Goal: Transaction & Acquisition: Purchase product/service

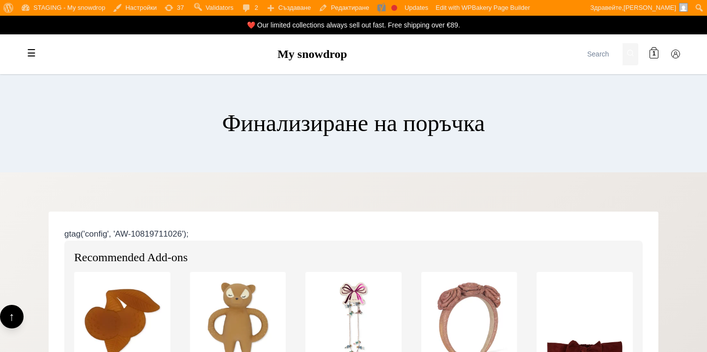
select select "HR"
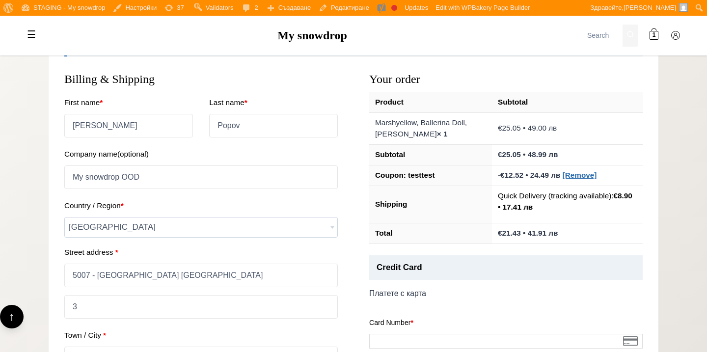
scroll to position [562, 0]
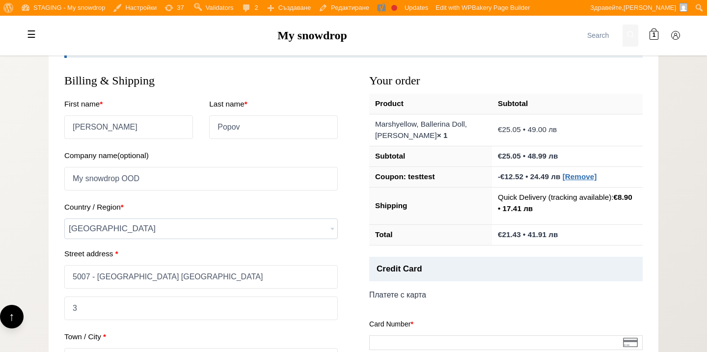
click at [312, 227] on span "[GEOGRAPHIC_DATA]" at bounding box center [201, 229] width 273 height 20
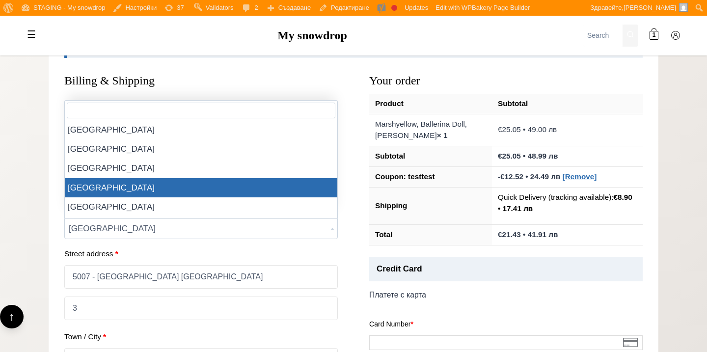
click at [312, 227] on span "[GEOGRAPHIC_DATA]" at bounding box center [201, 229] width 273 height 20
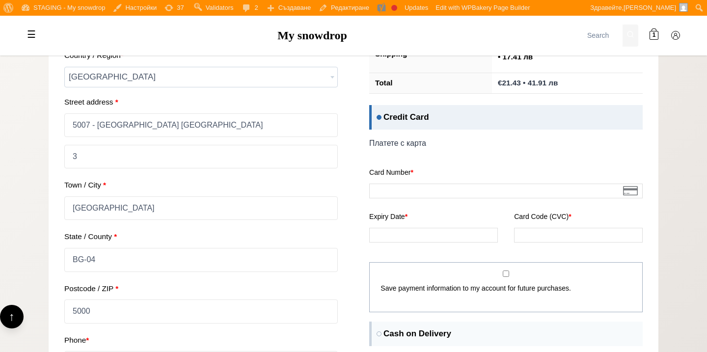
scroll to position [627, 0]
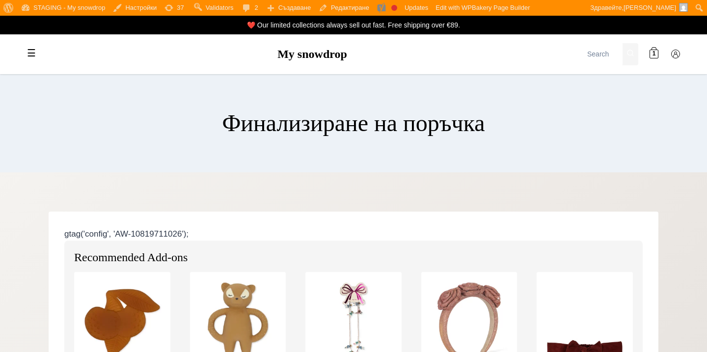
scroll to position [627, 0]
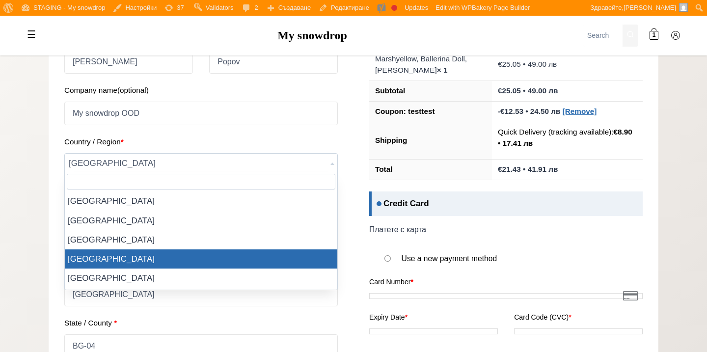
click at [308, 161] on span "[GEOGRAPHIC_DATA]" at bounding box center [201, 164] width 273 height 20
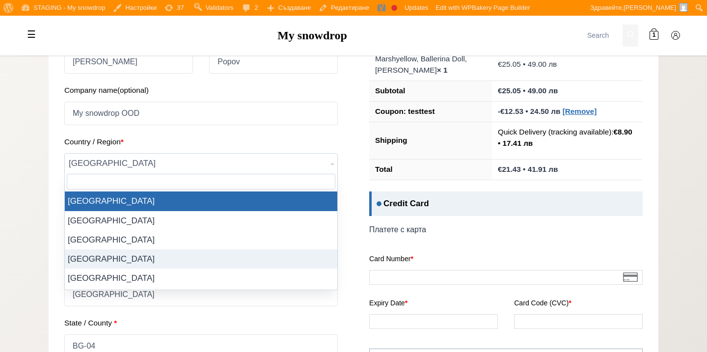
select select "AT"
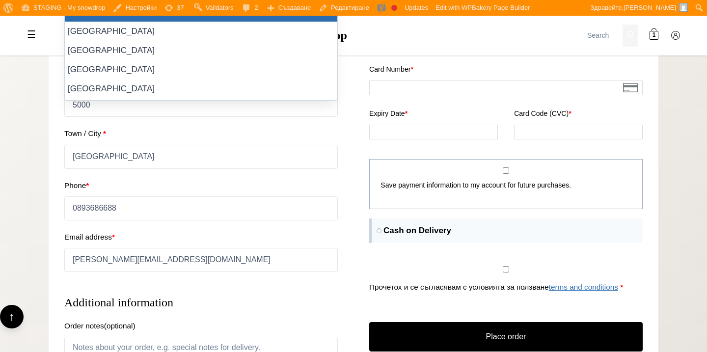
scroll to position [625, 0]
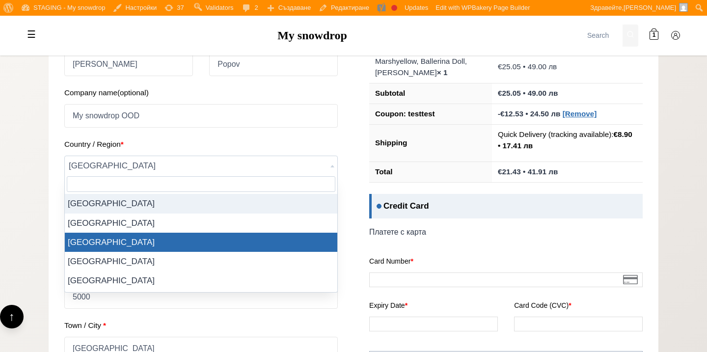
select select "BG"
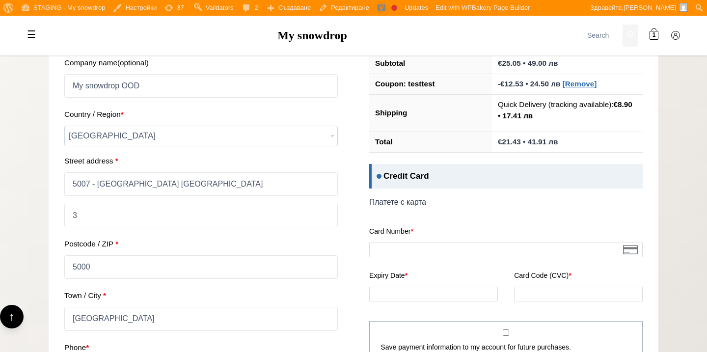
scroll to position [595, 0]
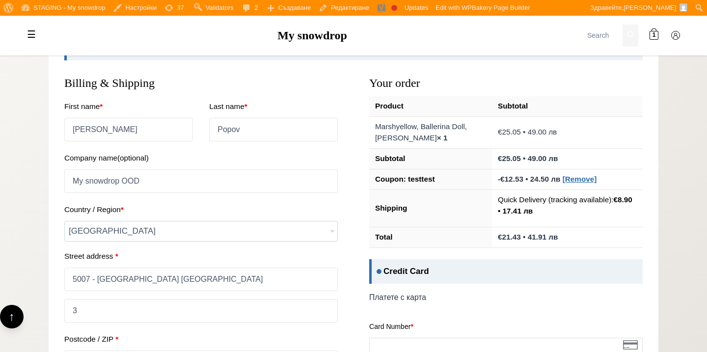
scroll to position [515, 0]
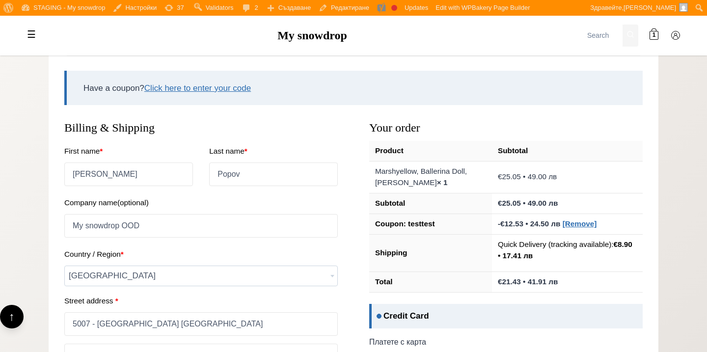
click at [295, 278] on span "[GEOGRAPHIC_DATA]" at bounding box center [201, 276] width 273 height 20
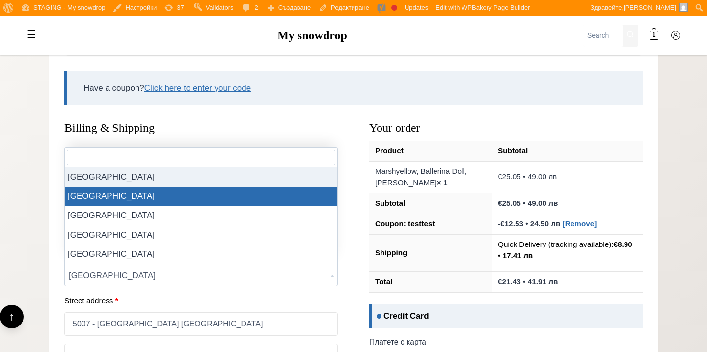
select select "BE"
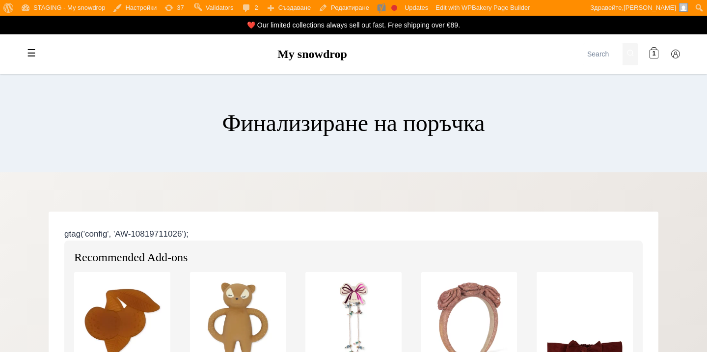
scroll to position [515, 0]
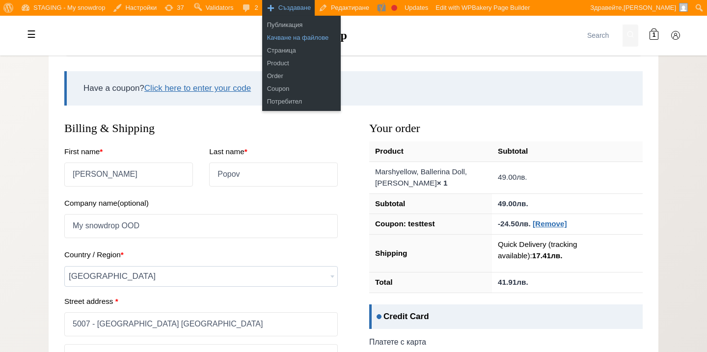
click at [283, 40] on link "Качване на файлове" at bounding box center [301, 37] width 79 height 13
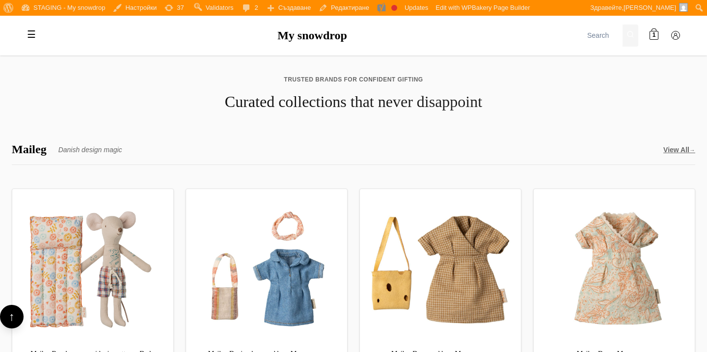
scroll to position [2025, 0]
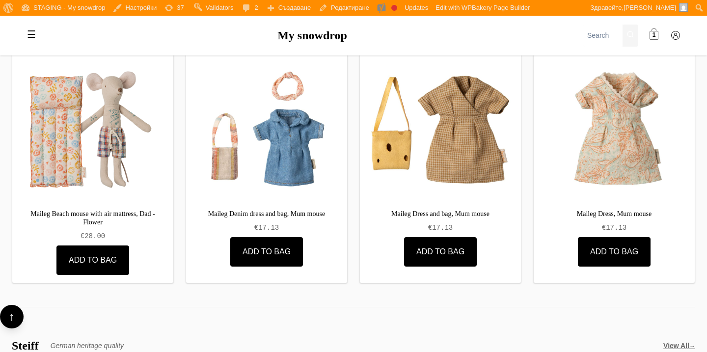
click at [652, 31] on span at bounding box center [654, 35] width 9 height 9
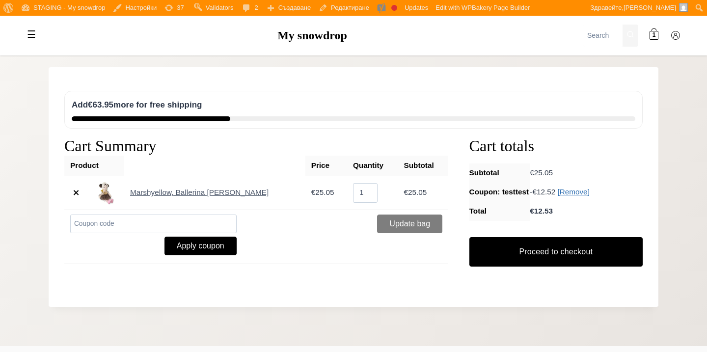
scroll to position [146, 0]
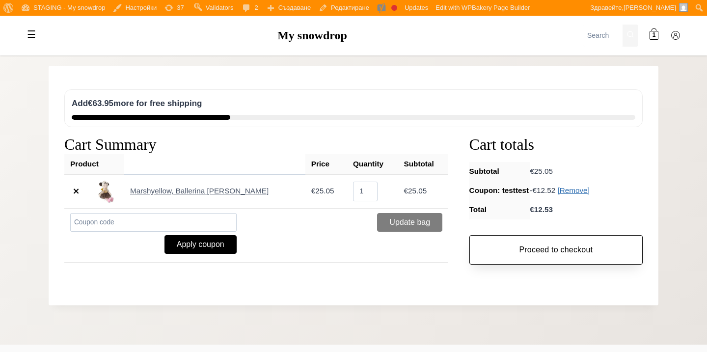
click at [601, 241] on link "Proceed to checkout" at bounding box center [555, 249] width 173 height 29
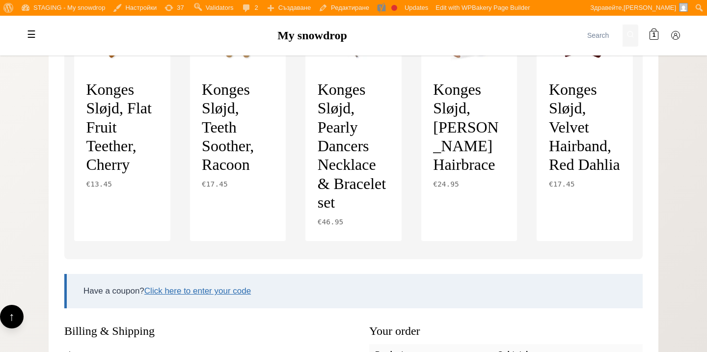
scroll to position [300, 0]
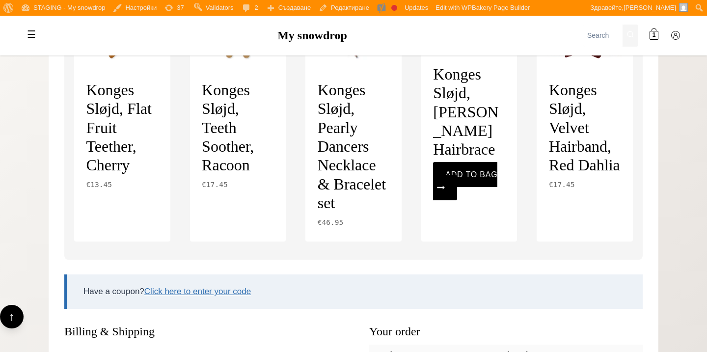
click at [479, 137] on h2 "Konges Sløjd, [PERSON_NAME] Hairbrace" at bounding box center [469, 112] width 72 height 102
click at [474, 171] on link "Add to bag Continue Loading Done" at bounding box center [465, 181] width 64 height 38
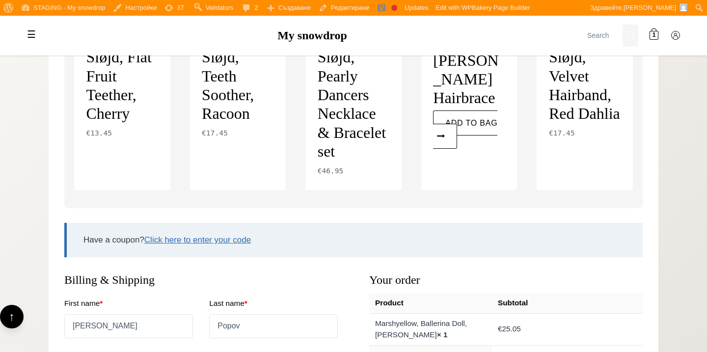
scroll to position [505, 0]
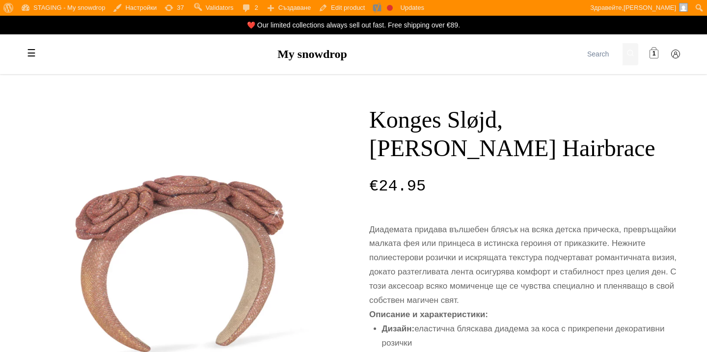
click at [653, 46] on link "1" at bounding box center [654, 55] width 20 height 20
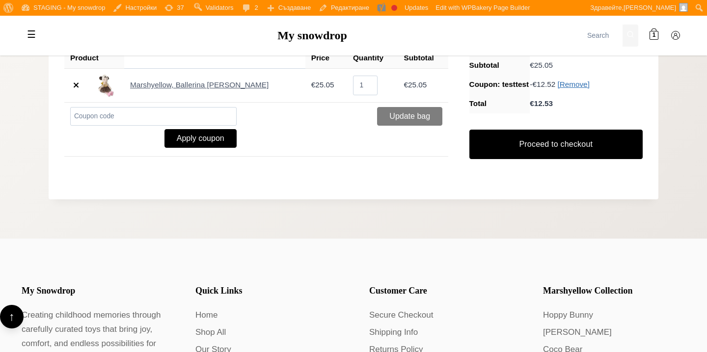
scroll to position [305, 0]
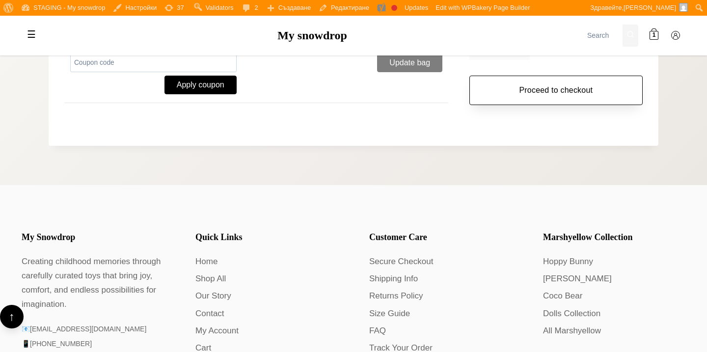
click at [585, 92] on link "Proceed to checkout" at bounding box center [555, 90] width 173 height 29
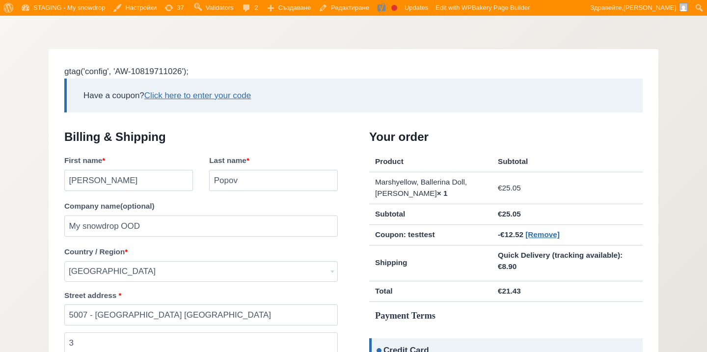
scroll to position [685, 0]
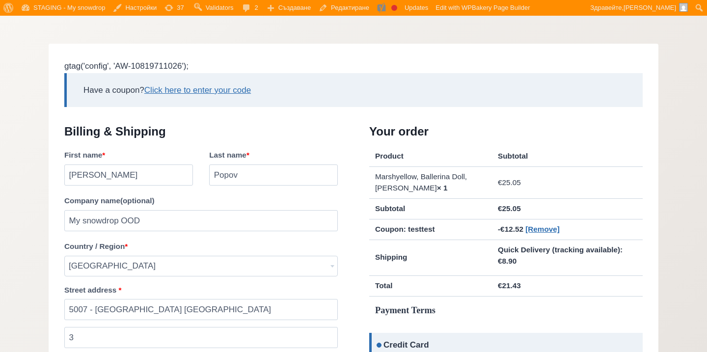
click at [227, 263] on span "[GEOGRAPHIC_DATA]" at bounding box center [201, 266] width 273 height 20
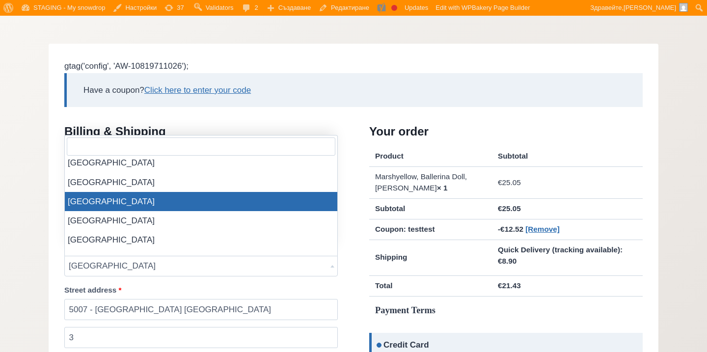
scroll to position [625, 0]
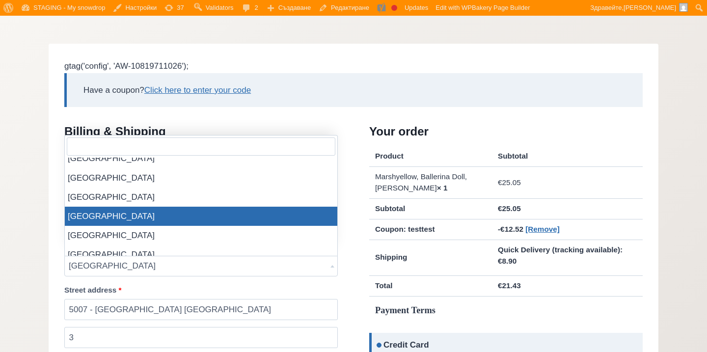
select select "BG"
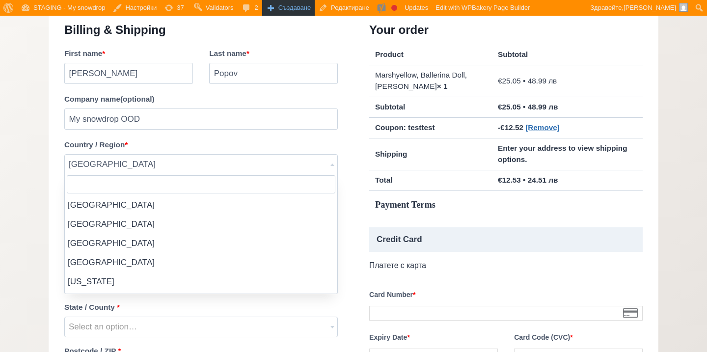
scroll to position [635, 0]
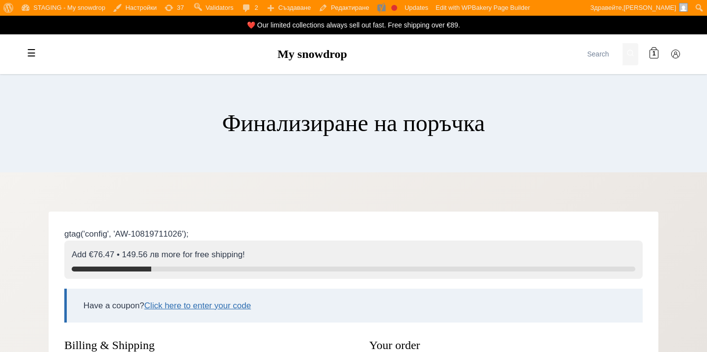
select select "BG-04"
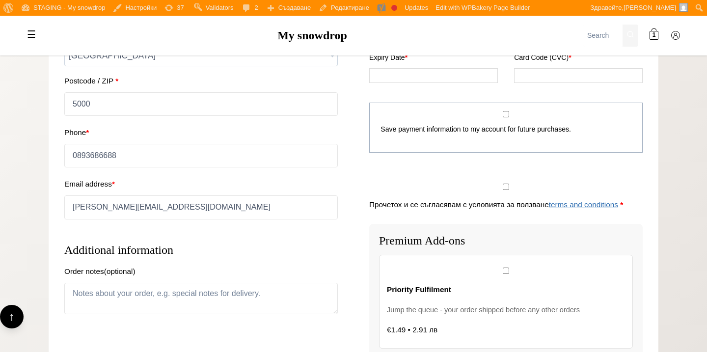
scroll to position [668, 0]
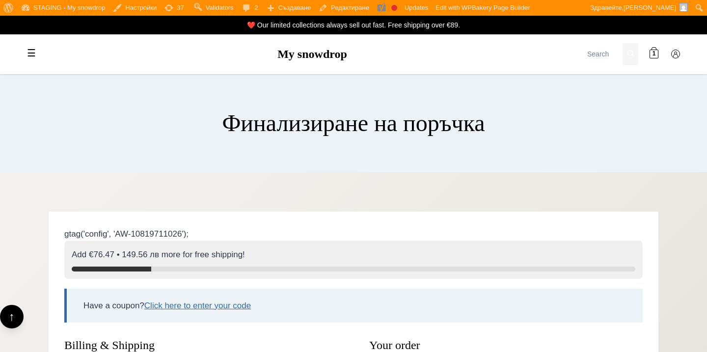
select select "BG-04"
click at [292, 60] on link "My snowdrop" at bounding box center [312, 54] width 70 height 13
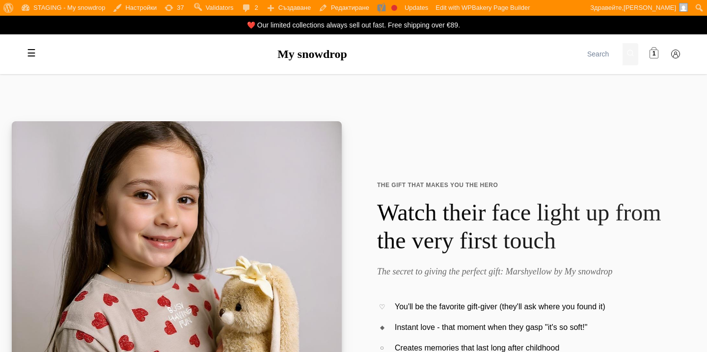
click at [659, 55] on link "1" at bounding box center [654, 55] width 20 height 20
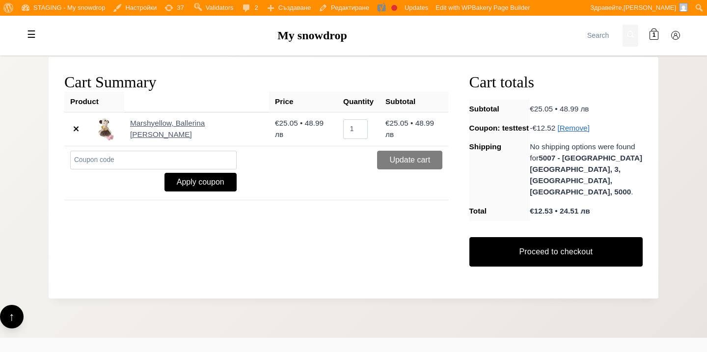
scroll to position [154, 0]
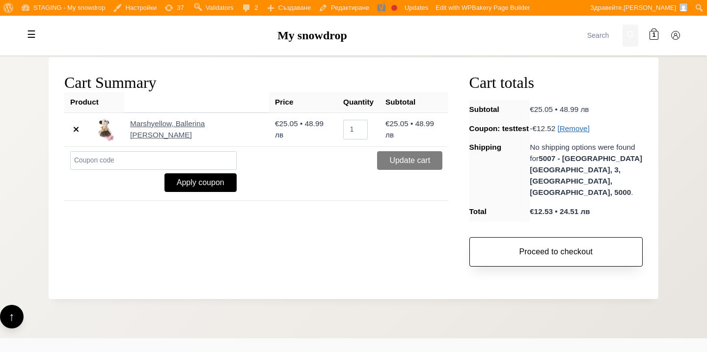
click at [551, 240] on link "Proceed to checkout" at bounding box center [555, 251] width 173 height 29
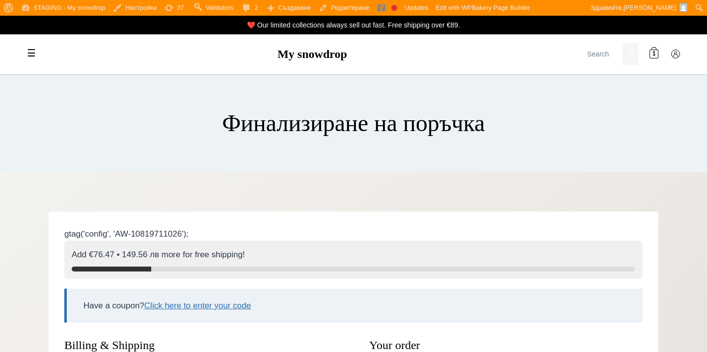
select select "BG-04"
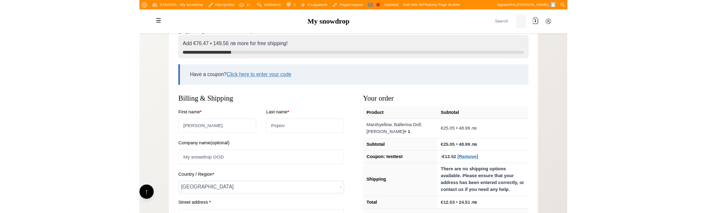
scroll to position [182, 0]
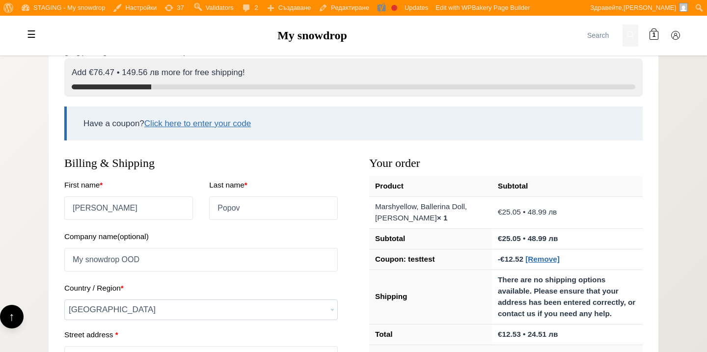
click at [377, 166] on h3 "Your order" at bounding box center [498, 163] width 289 height 14
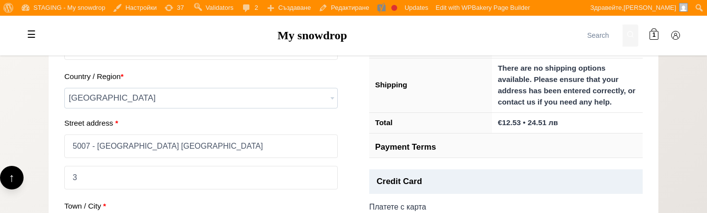
scroll to position [392, 0]
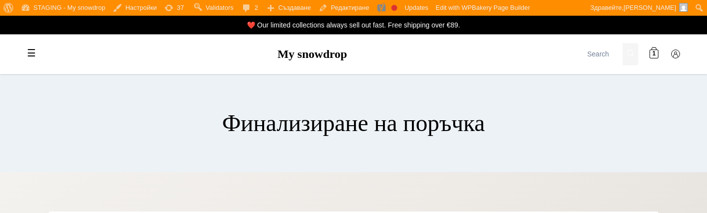
select select "BG-04"
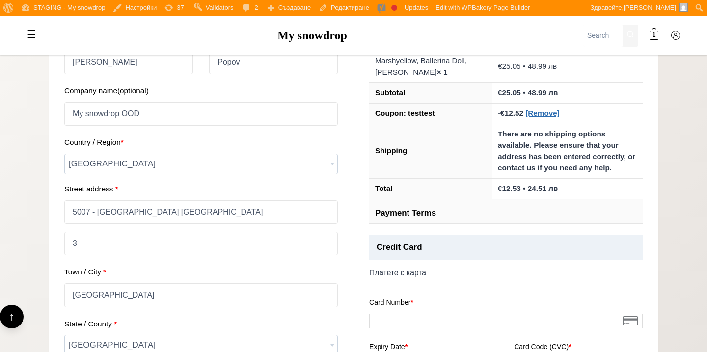
scroll to position [271, 0]
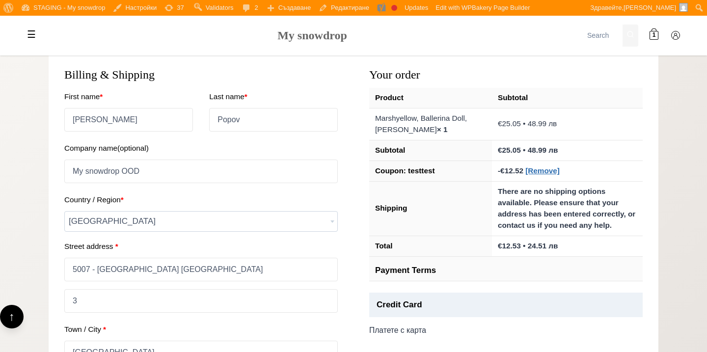
click at [325, 29] on link "My snowdrop" at bounding box center [312, 35] width 70 height 13
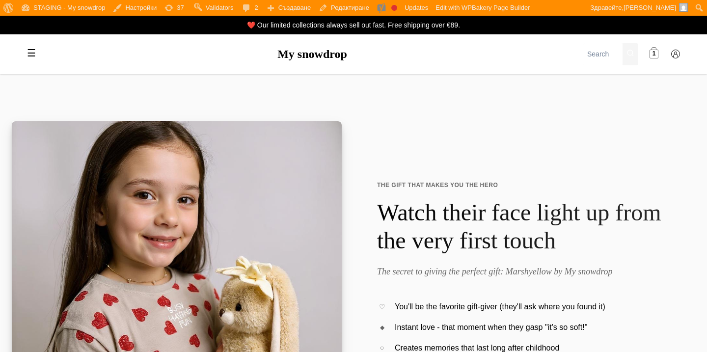
click at [655, 52] on span "1" at bounding box center [654, 54] width 3 height 9
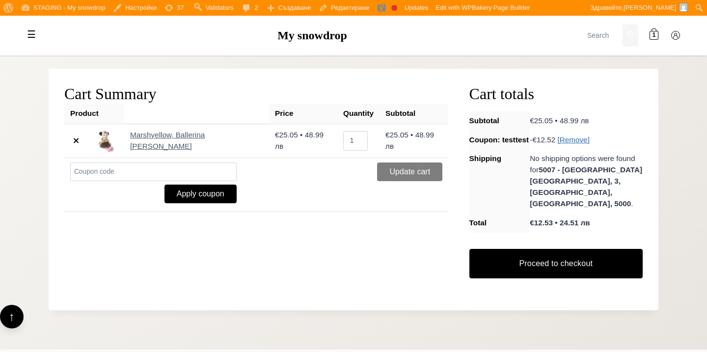
scroll to position [149, 0]
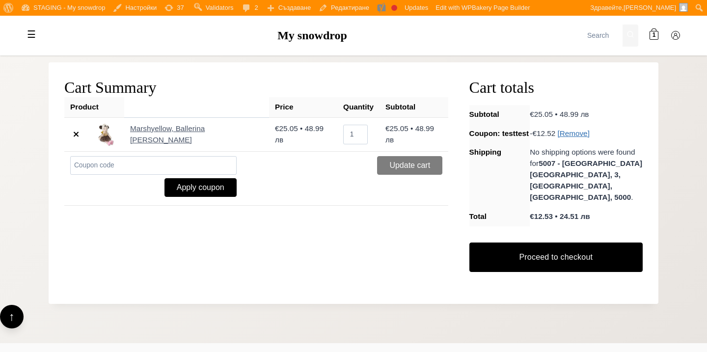
click at [530, 234] on div "Proceed to checkout" at bounding box center [555, 261] width 173 height 54
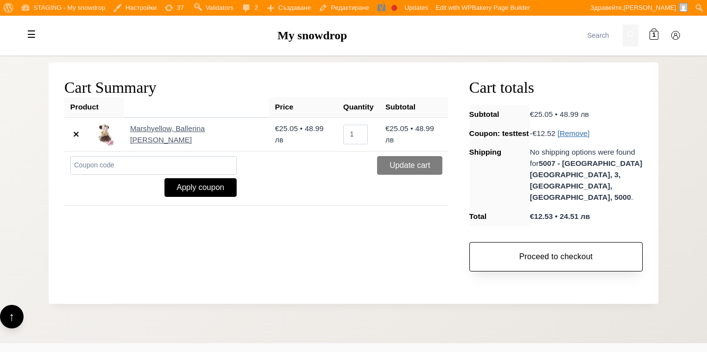
click at [533, 242] on link "Proceed to checkout" at bounding box center [555, 256] width 173 height 29
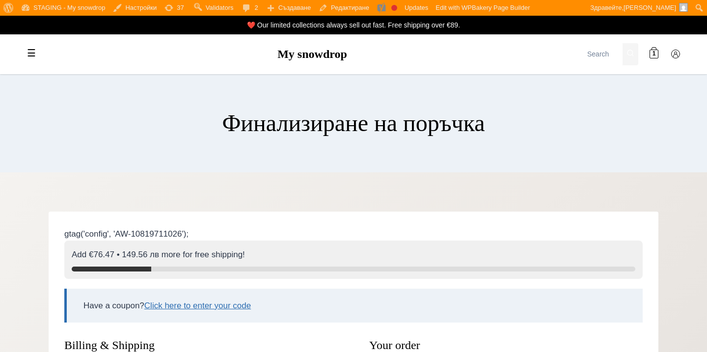
select select "BG-04"
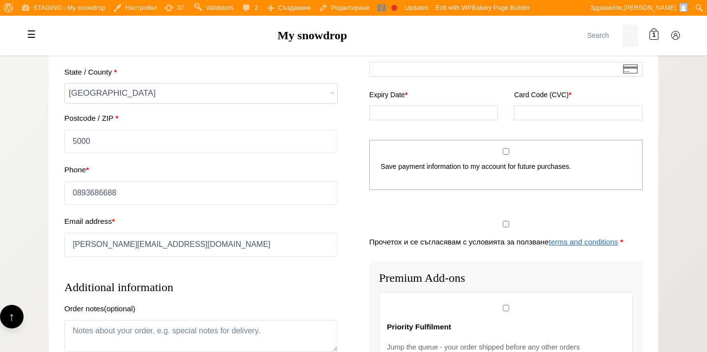
scroll to position [583, 0]
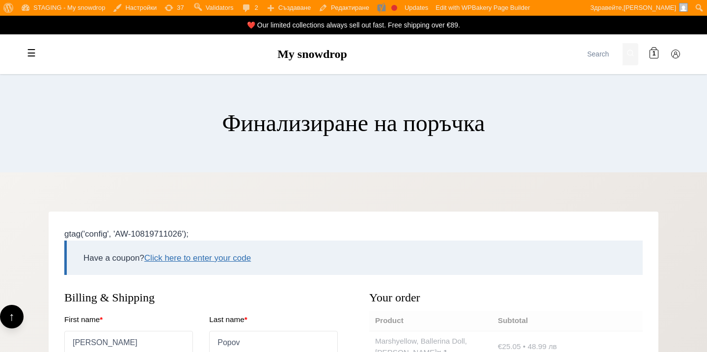
select select "BG-04"
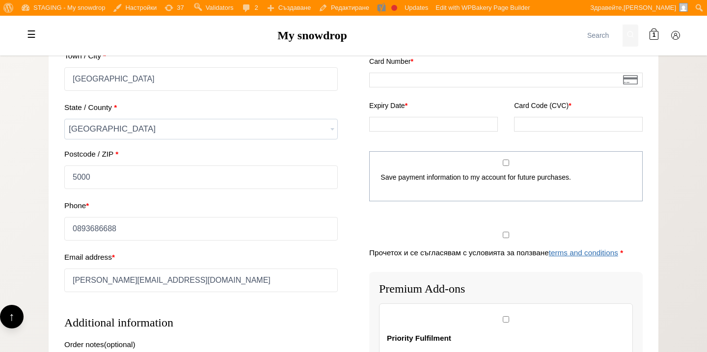
scroll to position [496, 0]
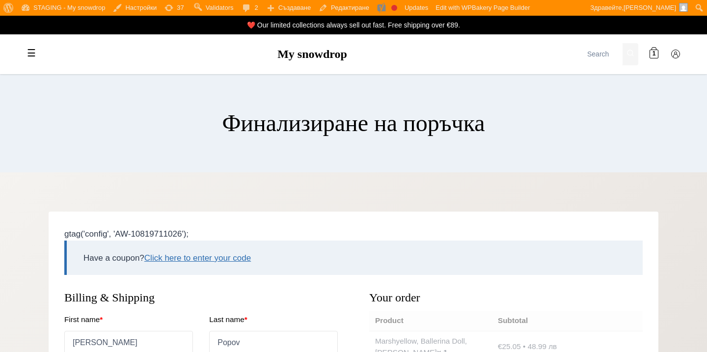
select select "BG-04"
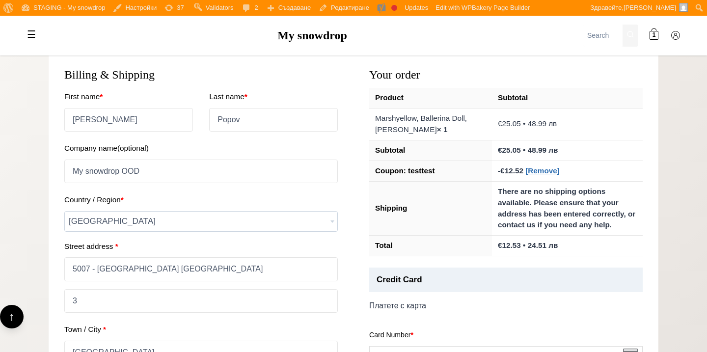
scroll to position [160, 0]
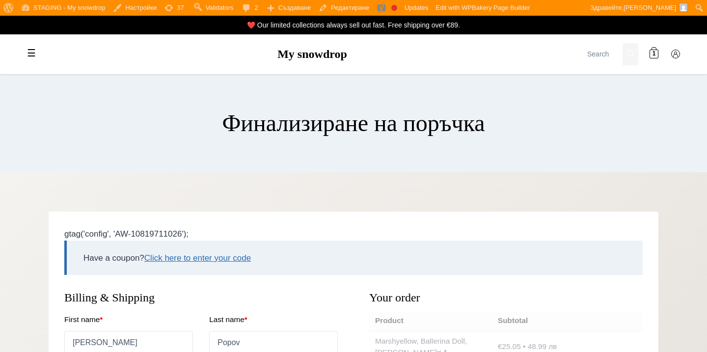
select select "BG-04"
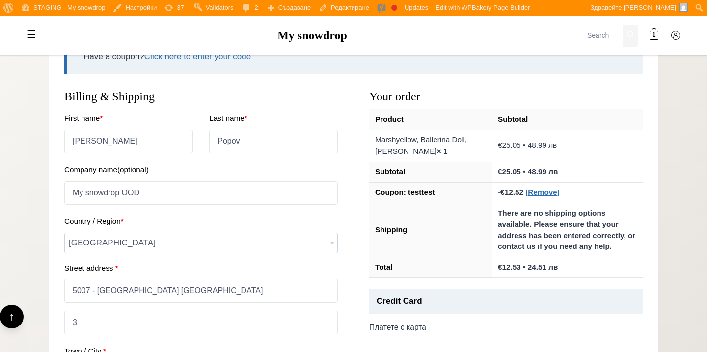
scroll to position [212, 0]
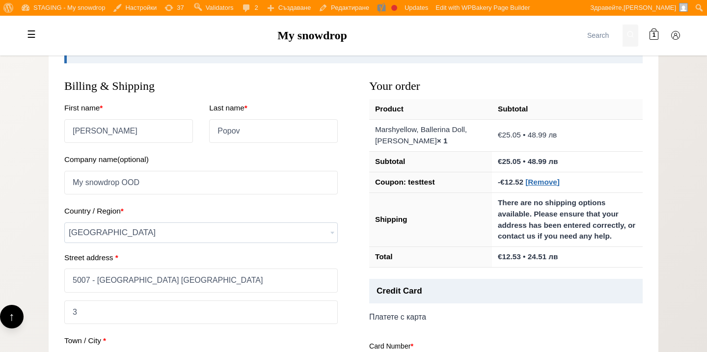
click at [247, 220] on label "Country / Region *" at bounding box center [201, 211] width 274 height 18
click at [247, 222] on select "Select a country / region… Afghanistan Åland Islands Albania Algeria American S…" at bounding box center [369, 228] width 610 height 13
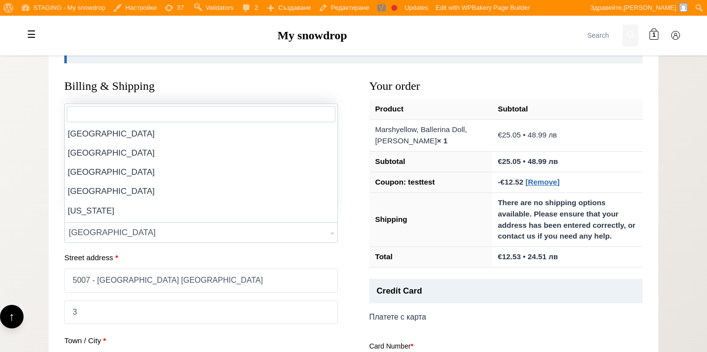
click at [247, 226] on span "[GEOGRAPHIC_DATA]" at bounding box center [201, 233] width 273 height 20
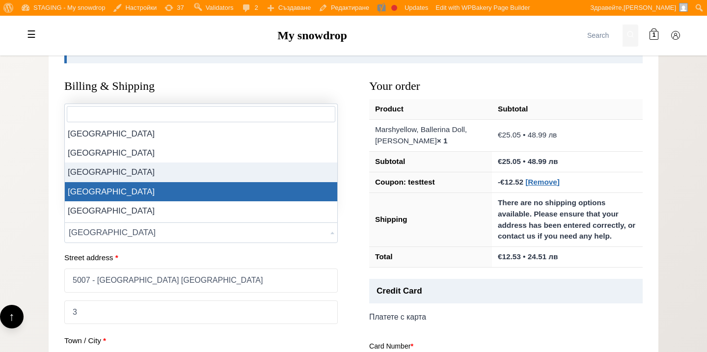
select select "BF"
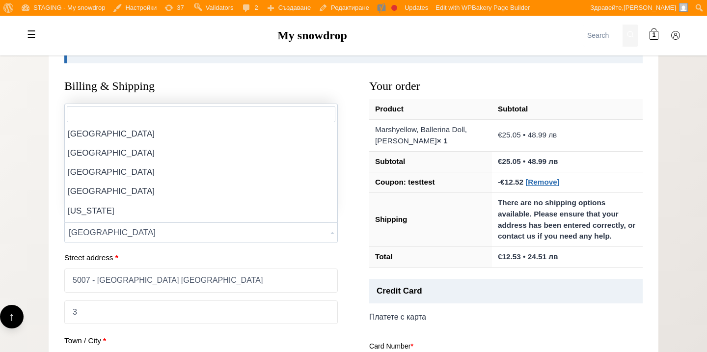
click at [241, 235] on span "[GEOGRAPHIC_DATA]" at bounding box center [201, 233] width 273 height 20
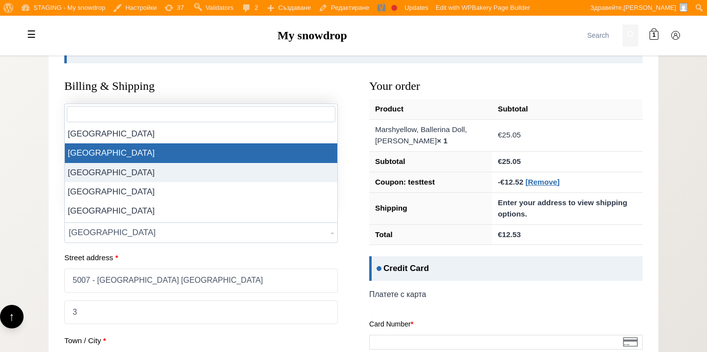
select select "BG"
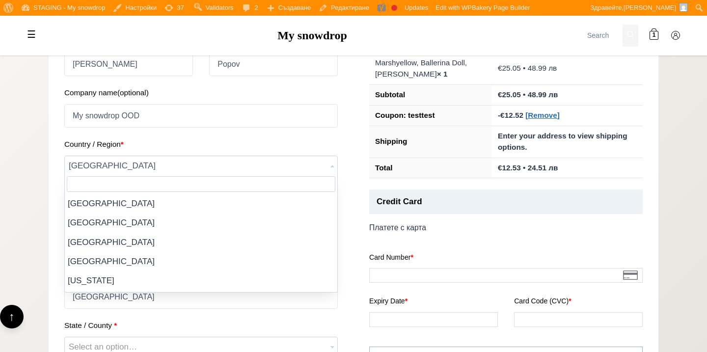
scroll to position [635, 0]
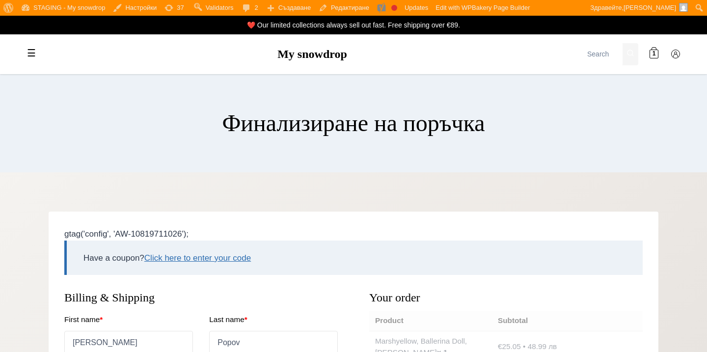
select select "BG-04"
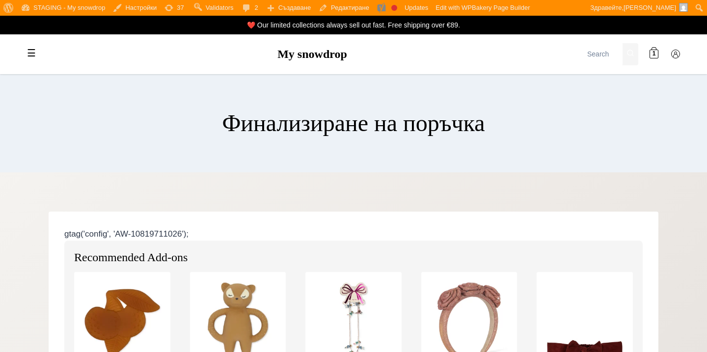
select select "BG-04"
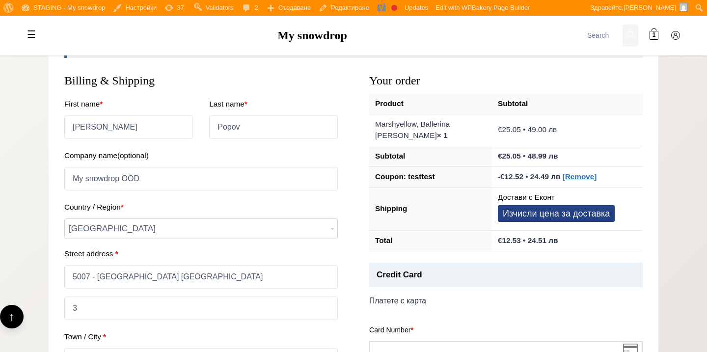
scroll to position [560, 0]
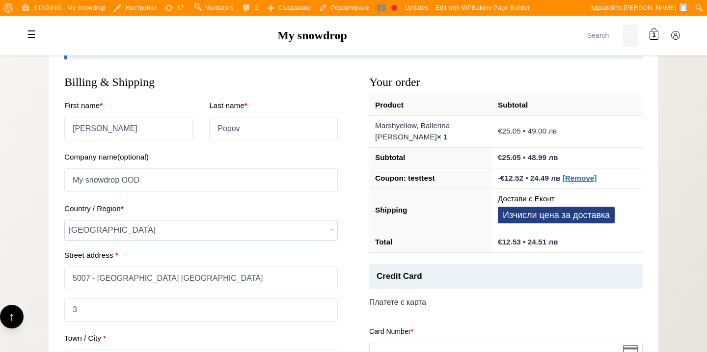
click at [247, 231] on span "[GEOGRAPHIC_DATA]" at bounding box center [201, 231] width 273 height 20
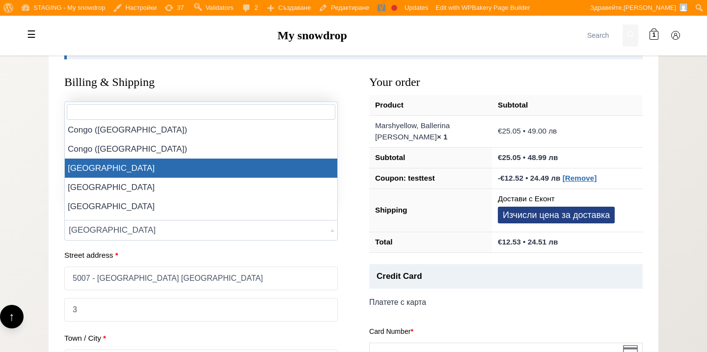
scroll to position [986, 0]
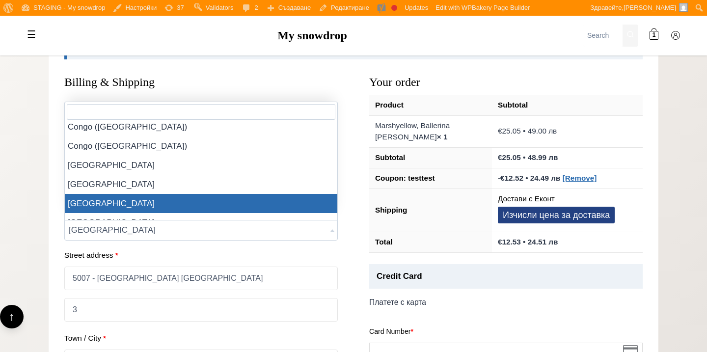
select select "HR"
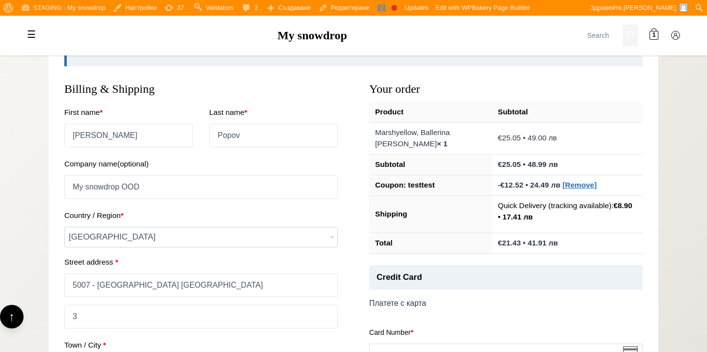
scroll to position [526, 0]
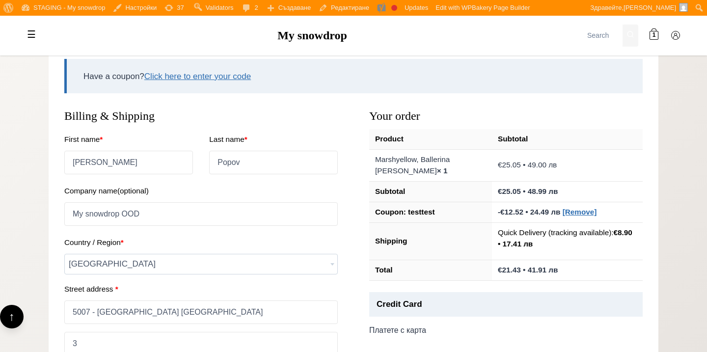
click at [294, 121] on h3 "Billing & Shipping" at bounding box center [201, 116] width 274 height 14
